Goal: Check status: Check status

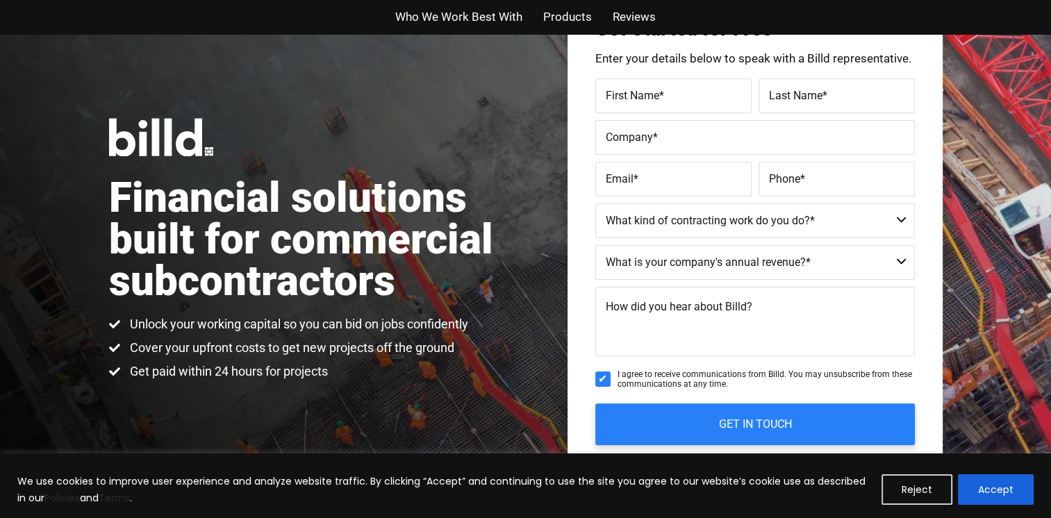
scroll to position [78, 0]
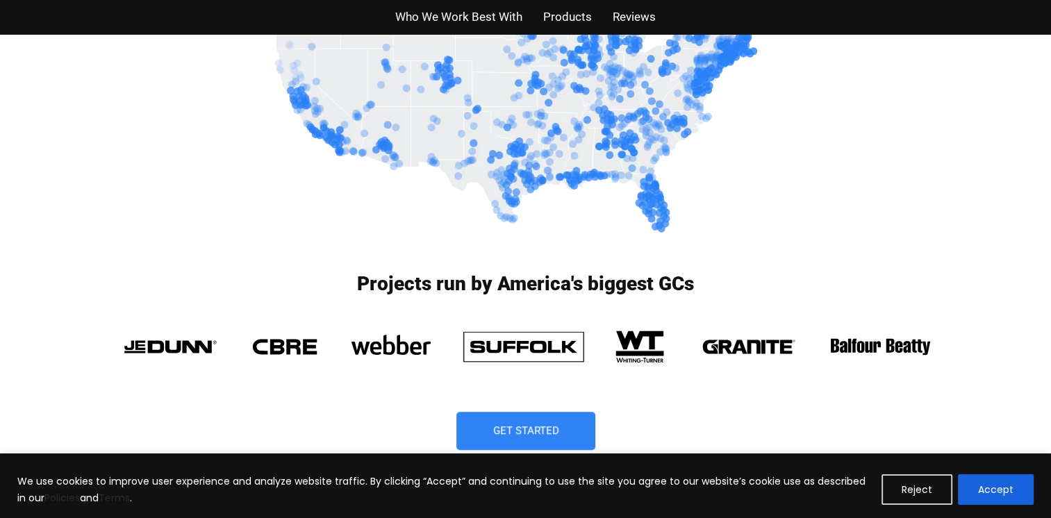
scroll to position [852, 0]
click at [987, 490] on button "Accept" at bounding box center [995, 489] width 76 height 31
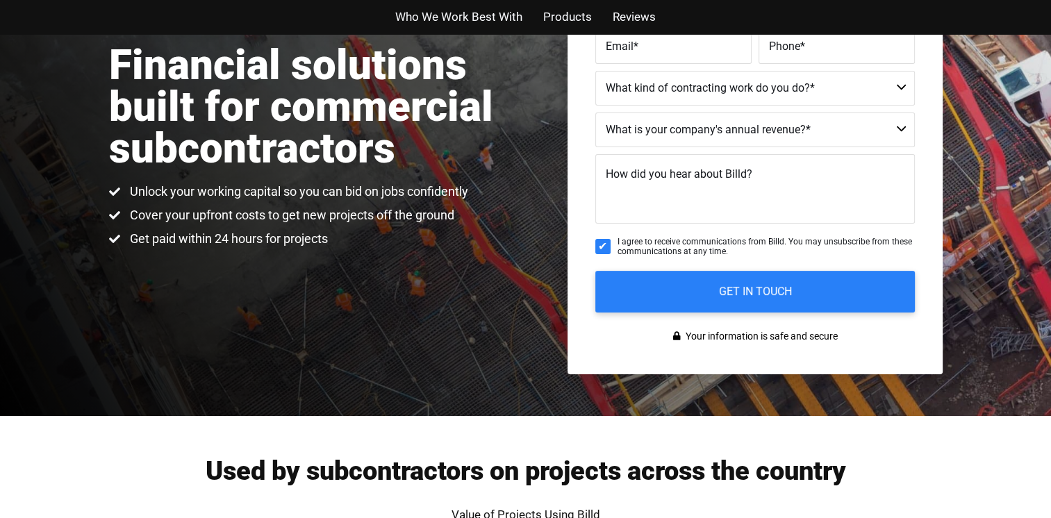
scroll to position [0, 0]
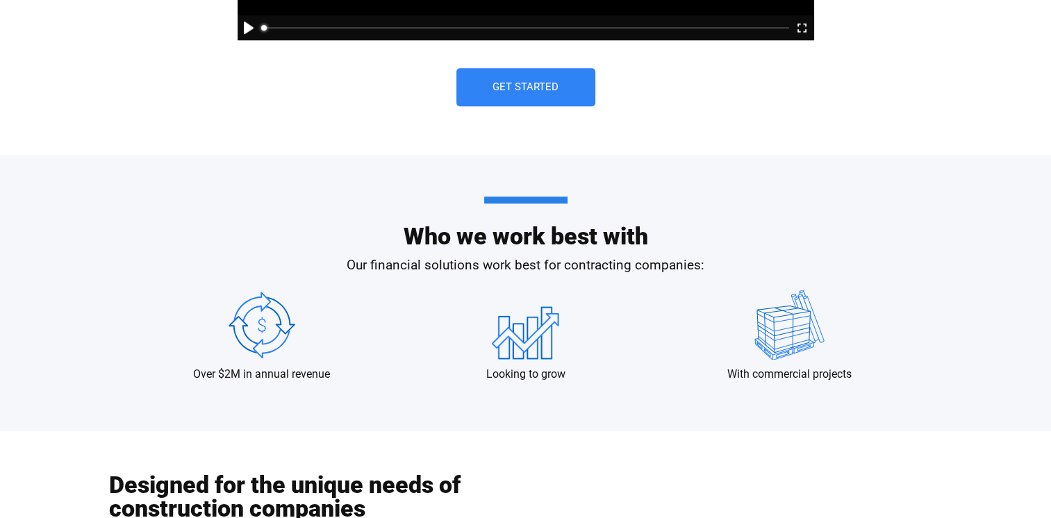
scroll to position [1113, 0]
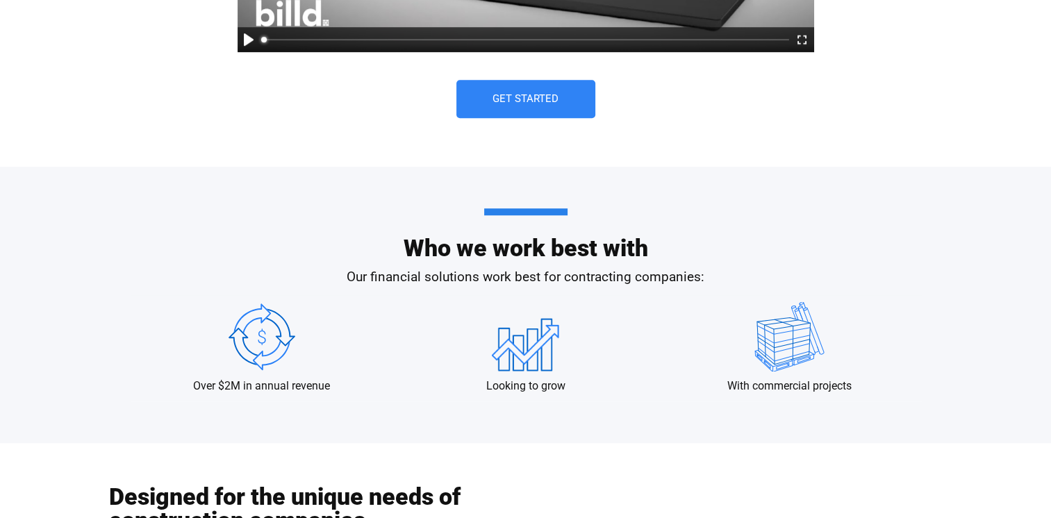
click at [547, 88] on link "Get Started" at bounding box center [525, 99] width 139 height 38
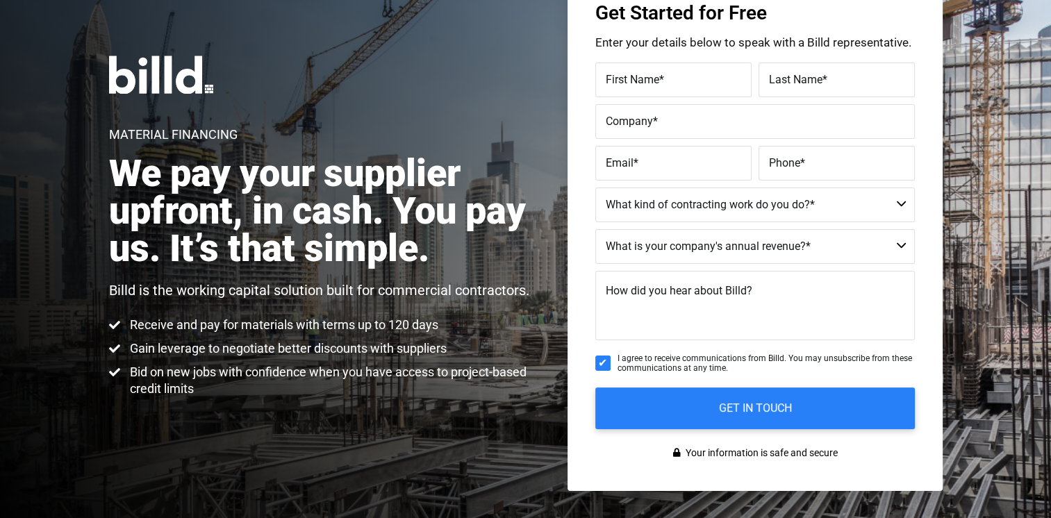
scroll to position [32, 0]
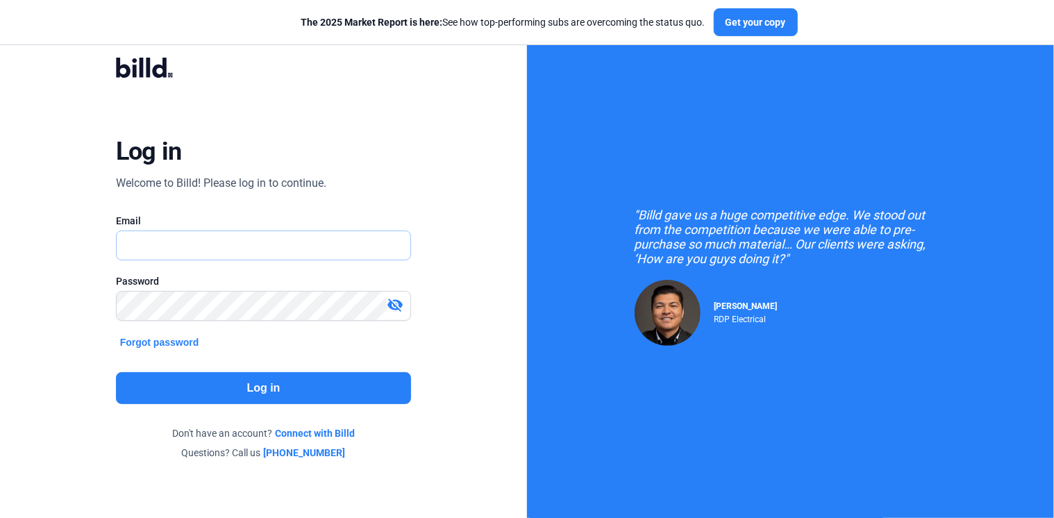
type input "jaycocs@outlook.com"
click at [273, 385] on button "Log in" at bounding box center [264, 388] width 296 height 32
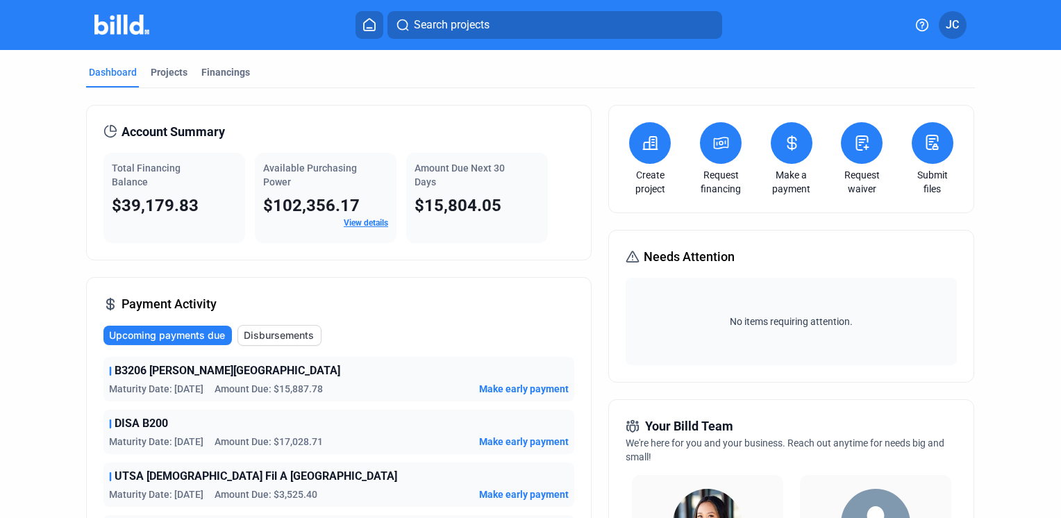
click at [361, 221] on link "View details" at bounding box center [366, 223] width 44 height 10
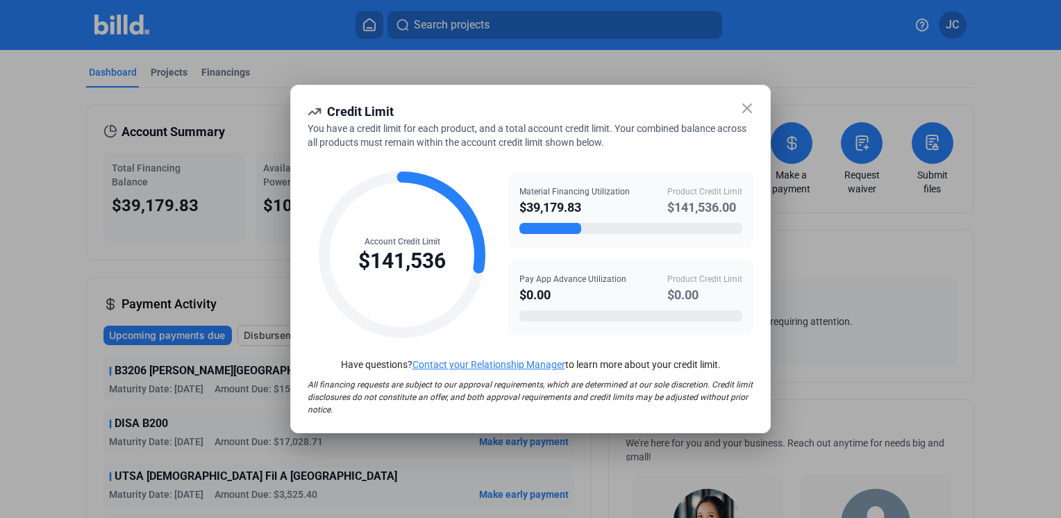
click at [747, 110] on icon at bounding box center [747, 108] width 17 height 17
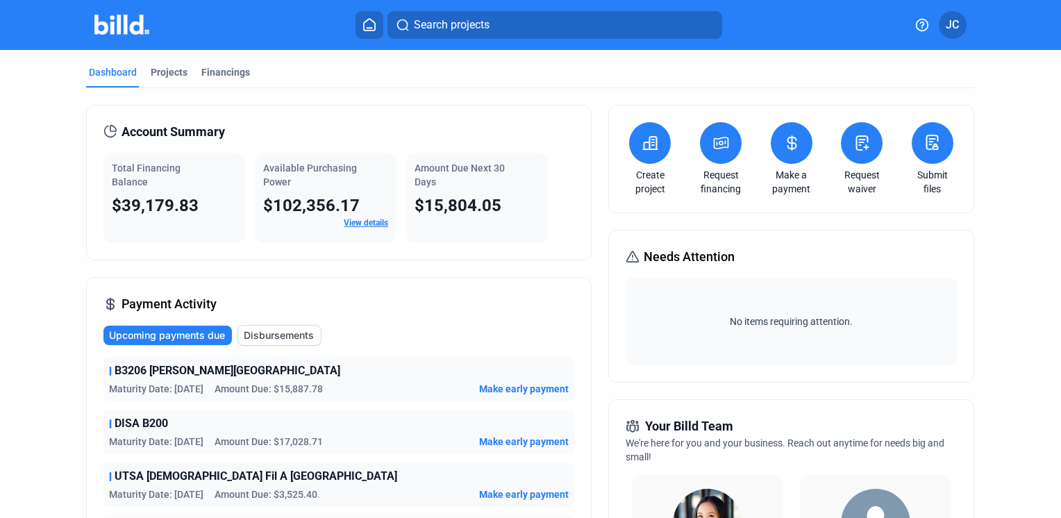
click at [146, 167] on span "Total Financing Balance" at bounding box center [146, 174] width 69 height 25
click at [169, 72] on div "Projects" at bounding box center [169, 72] width 37 height 14
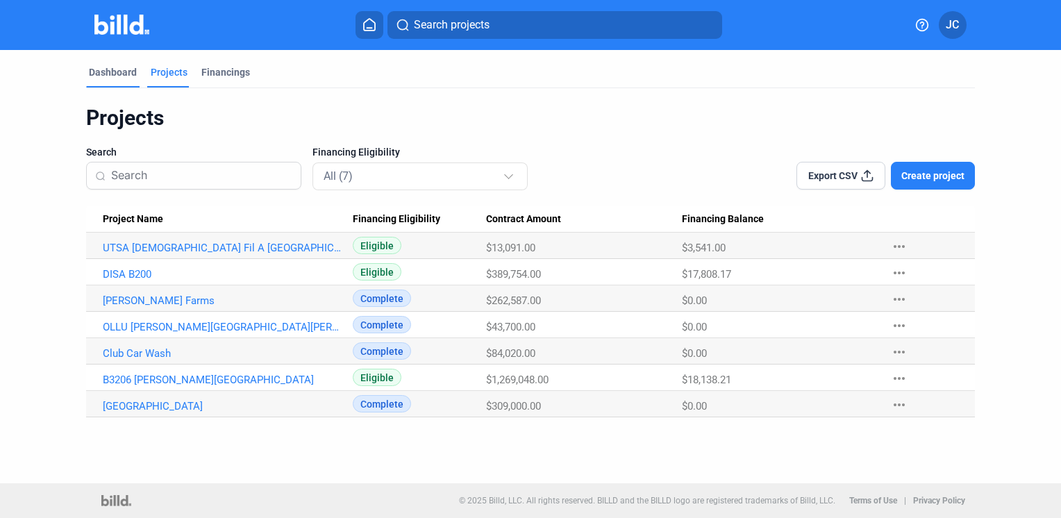
click at [116, 76] on div "Dashboard" at bounding box center [113, 72] width 48 height 14
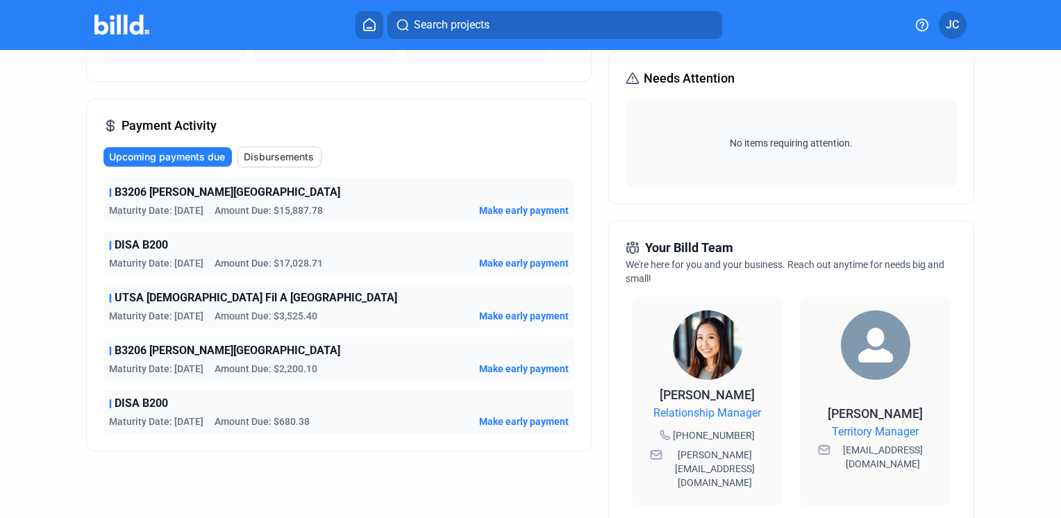
scroll to position [181, 0]
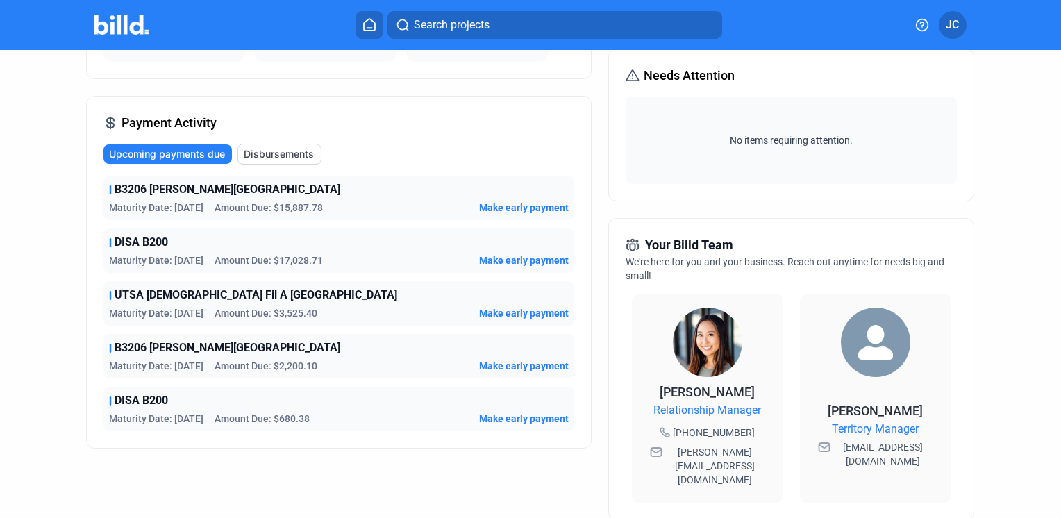
click at [695, 337] on img at bounding box center [707, 342] width 69 height 69
click at [709, 360] on img at bounding box center [707, 342] width 69 height 69
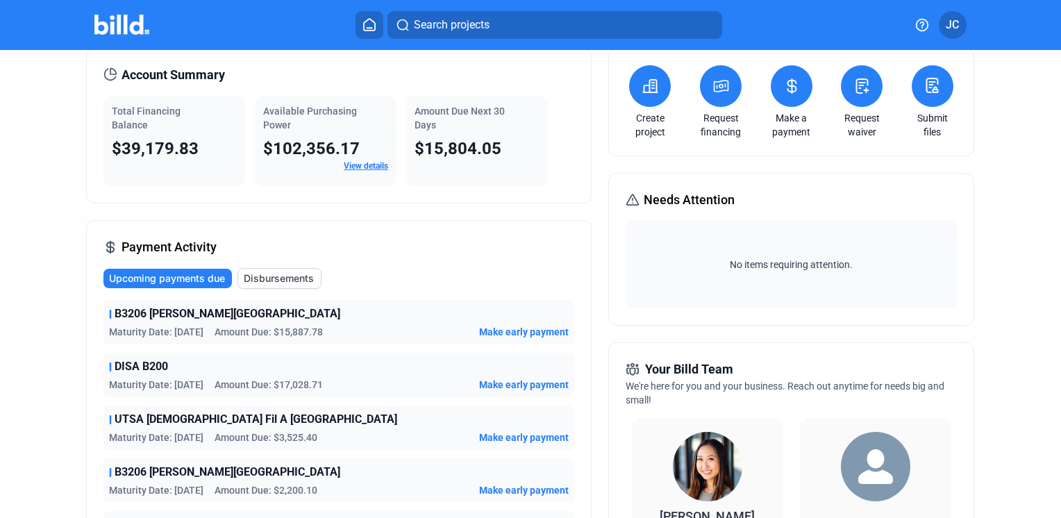
scroll to position [0, 0]
